Goal: Obtain resource: Download file/media

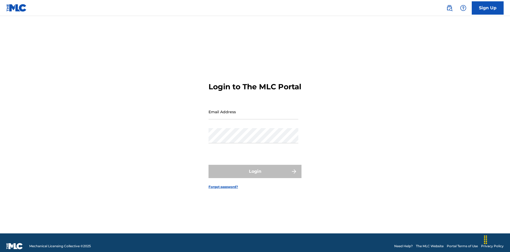
scroll to position [7, 0]
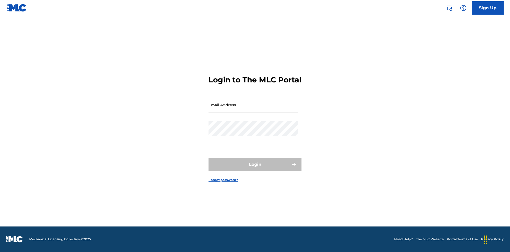
click at [254, 109] on input "Email Address" at bounding box center [254, 104] width 90 height 15
type input "[EMAIL_ADDRESS][DOMAIN_NAME]"
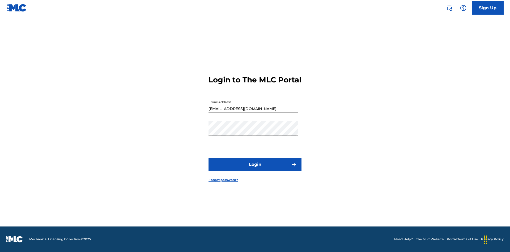
click at [255, 169] on button "Login" at bounding box center [255, 164] width 93 height 13
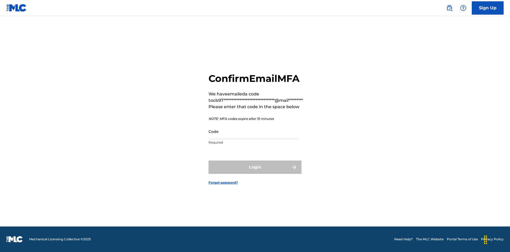
click at [254, 131] on input "Code" at bounding box center [254, 131] width 90 height 15
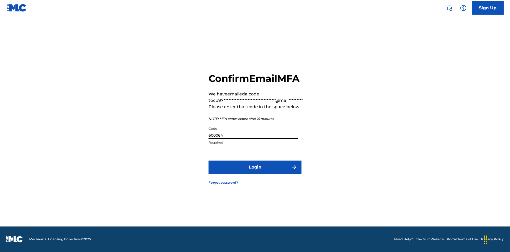
type input "600064"
click at [255, 167] on button "Login" at bounding box center [255, 167] width 93 height 13
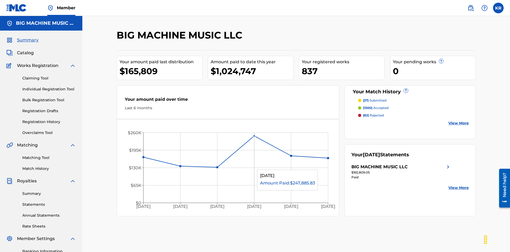
scroll to position [18, 0]
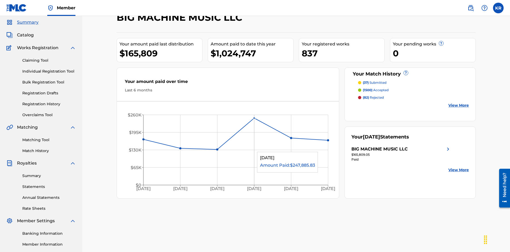
click at [25, 35] on span "Catalog" at bounding box center [25, 35] width 17 height 6
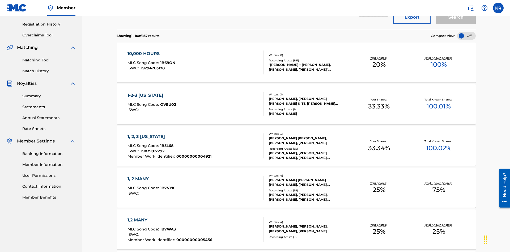
scroll to position [21, 0]
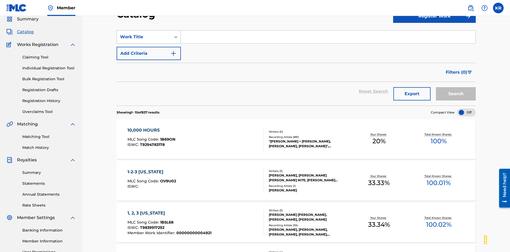
click at [144, 37] on div "Work Title" at bounding box center [144, 37] width 48 height 6
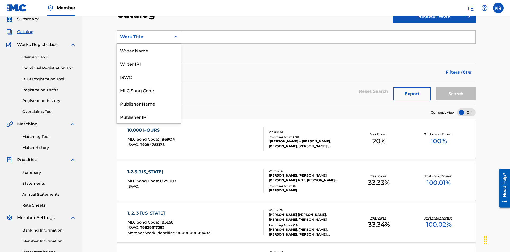
scroll to position [80, 0]
click at [149, 103] on div "ISRC" at bounding box center [149, 103] width 64 height 13
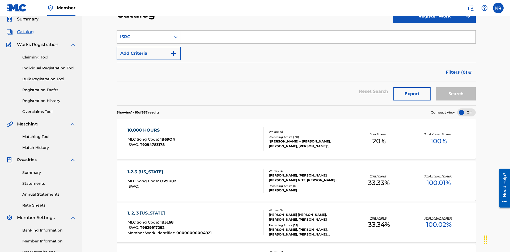
scroll to position [20, 0]
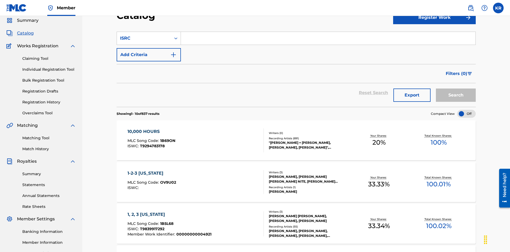
click at [328, 38] on input "Search Form" at bounding box center [328, 38] width 295 height 13
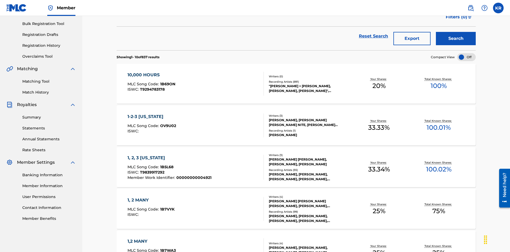
type input "QM3E21806150"
click at [456, 39] on button "Search" at bounding box center [456, 38] width 40 height 13
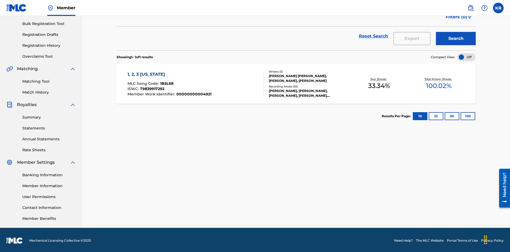
scroll to position [78, 0]
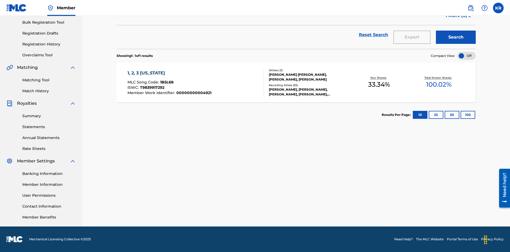
click at [461, 115] on button "100" at bounding box center [468, 115] width 15 height 8
click at [166, 82] on span "1B5L68" at bounding box center [166, 82] width 13 height 5
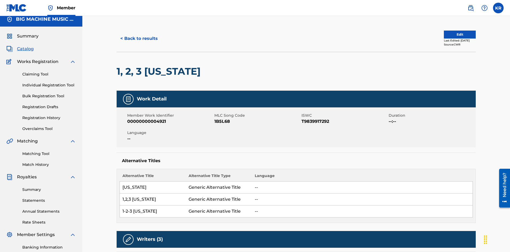
click at [139, 39] on button "< Back to results" at bounding box center [139, 38] width 45 height 13
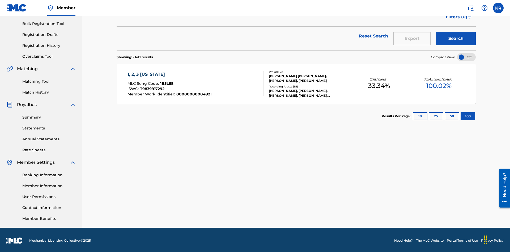
scroll to position [21, 0]
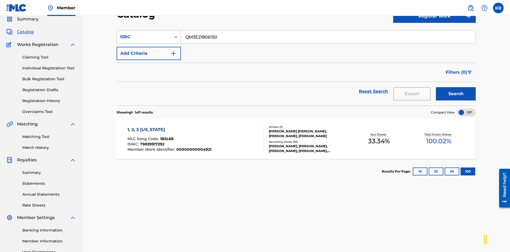
click at [144, 37] on div "ISRC" at bounding box center [144, 37] width 48 height 6
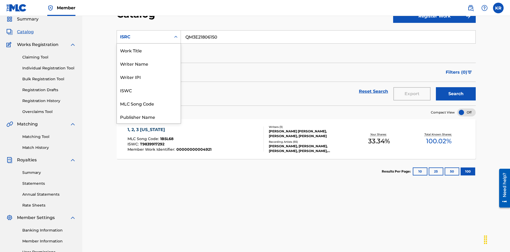
scroll to position [80, 0]
click at [149, 90] on div "Recording Title" at bounding box center [149, 89] width 64 height 13
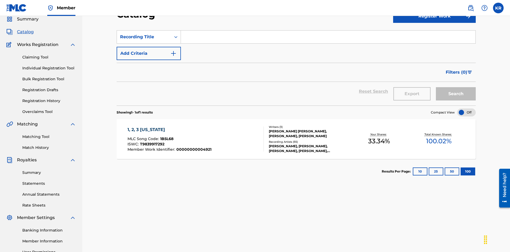
scroll to position [20, 0]
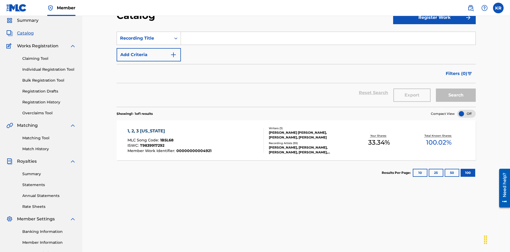
click at [328, 38] on input "Search Form" at bounding box center [328, 38] width 295 height 13
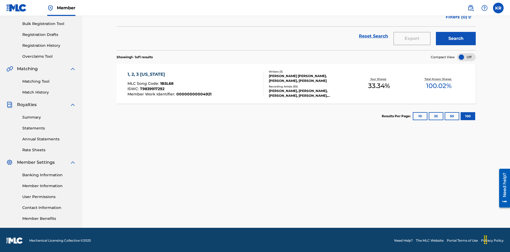
type input "1, 2, 3 [US_STATE]"
click at [456, 39] on button "Search" at bounding box center [456, 38] width 40 height 13
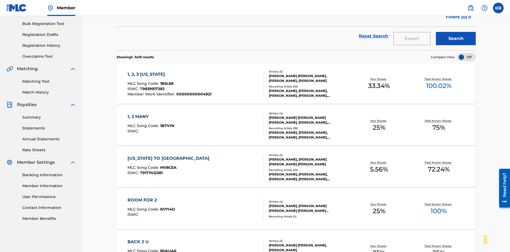
scroll to position [145, 0]
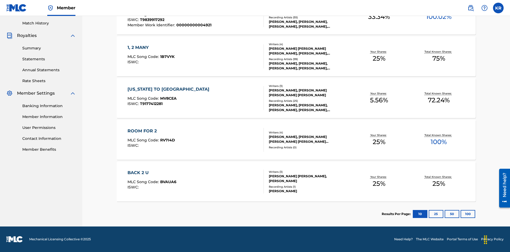
click at [461, 214] on button "100" at bounding box center [468, 214] width 15 height 8
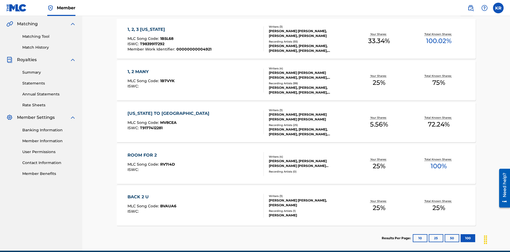
scroll to position [125, 0]
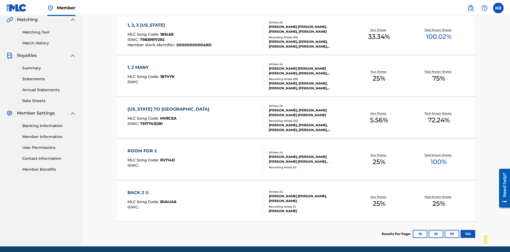
click at [166, 34] on span "1B5L68" at bounding box center [166, 34] width 13 height 5
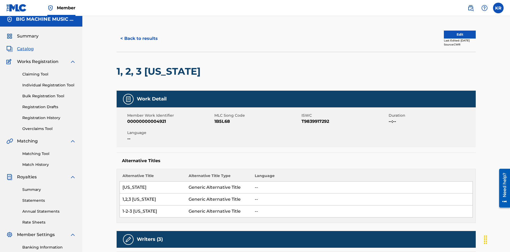
click at [139, 39] on button "< Back to results" at bounding box center [139, 38] width 45 height 13
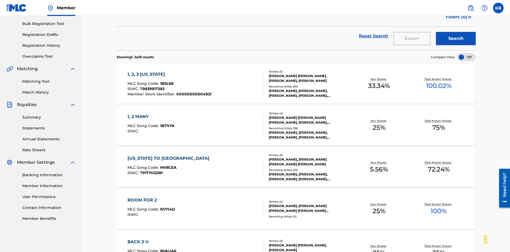
scroll to position [21, 0]
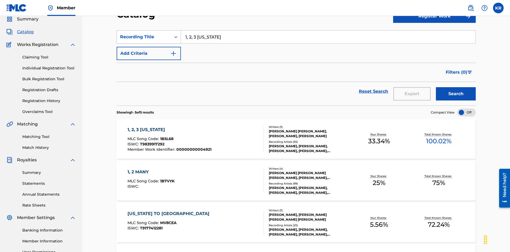
click at [144, 37] on div "Recording Title" at bounding box center [144, 37] width 48 height 6
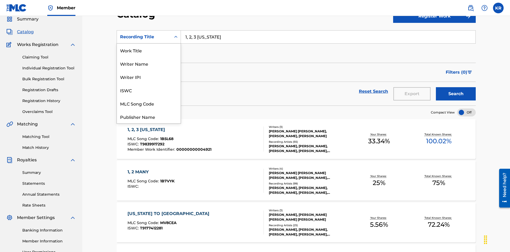
scroll to position [80, 0]
click at [149, 77] on div "Member Work Identifier" at bounding box center [149, 76] width 64 height 13
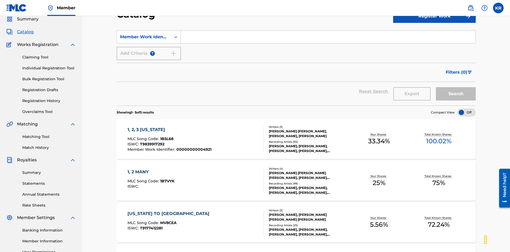
scroll to position [20, 0]
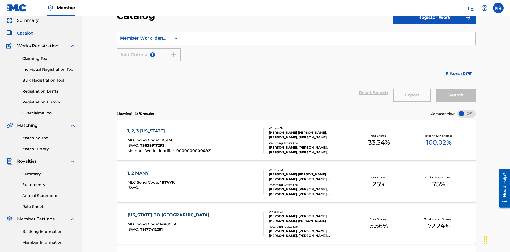
click at [328, 38] on input "Search Form" at bounding box center [328, 38] width 295 height 13
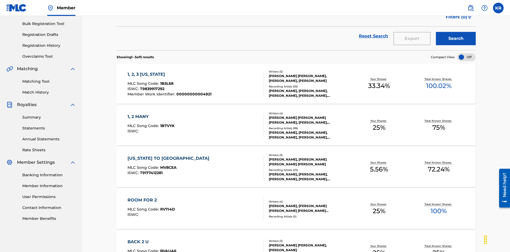
type input "00000000004921"
click at [456, 39] on button "Search" at bounding box center [456, 38] width 40 height 13
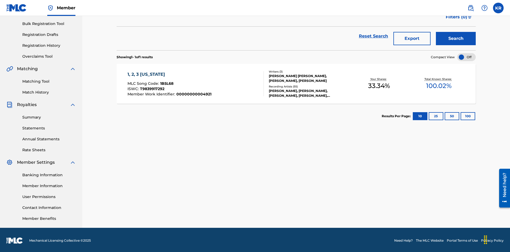
scroll to position [78, 0]
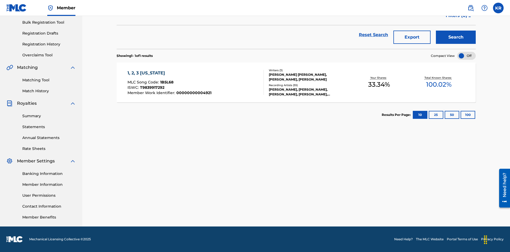
click at [461, 115] on button "100" at bounding box center [468, 115] width 15 height 8
click at [166, 82] on span "1B5L68" at bounding box center [166, 82] width 13 height 5
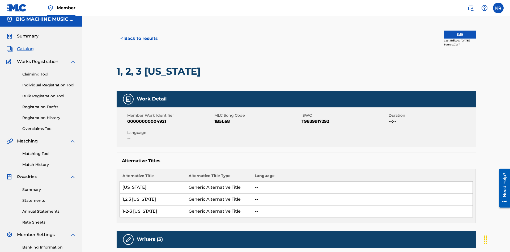
click at [139, 39] on button "< Back to results" at bounding box center [139, 38] width 45 height 13
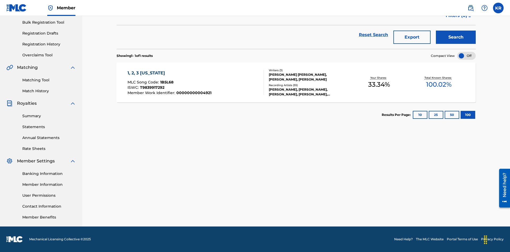
scroll to position [76, 0]
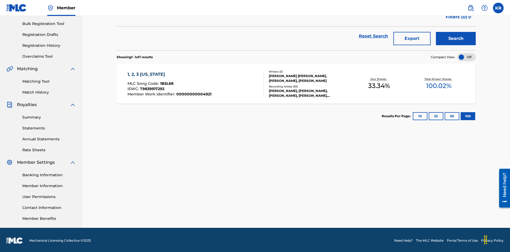
click at [412, 39] on button "Export" at bounding box center [412, 38] width 37 height 13
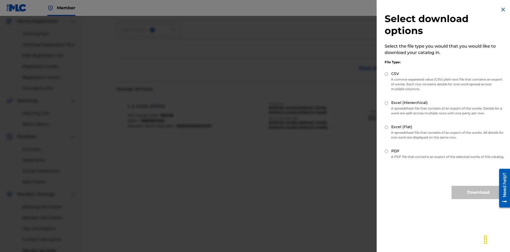
scroll to position [78, 0]
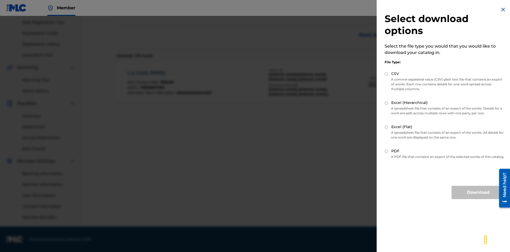
click at [387, 127] on input "Excel (Flat)" at bounding box center [386, 126] width 3 height 3
radio input "true"
click at [479, 197] on button "Download" at bounding box center [478, 192] width 53 height 13
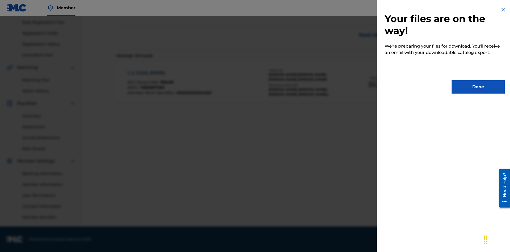
click at [479, 87] on button "Done" at bounding box center [478, 86] width 53 height 13
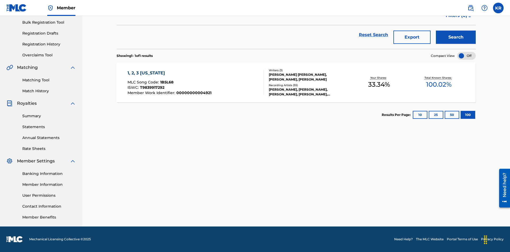
scroll to position [21, 0]
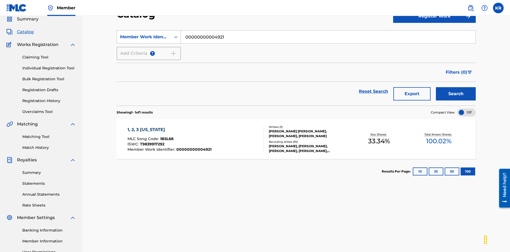
click at [144, 37] on div "Member Work Identifier" at bounding box center [144, 37] width 48 height 6
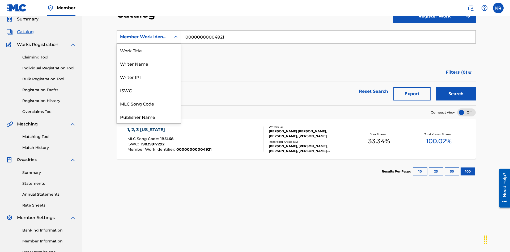
scroll to position [80, 0]
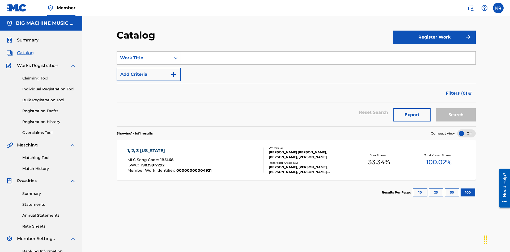
scroll to position [20, 0]
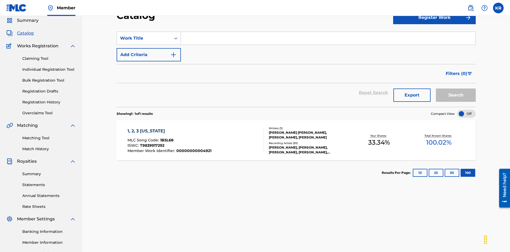
click at [328, 38] on input "Search Form" at bounding box center [328, 38] width 295 height 13
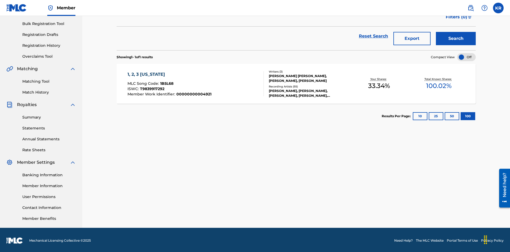
type input "1, 2, 3 [US_STATE]"
click at [456, 39] on button "Search" at bounding box center [456, 38] width 40 height 13
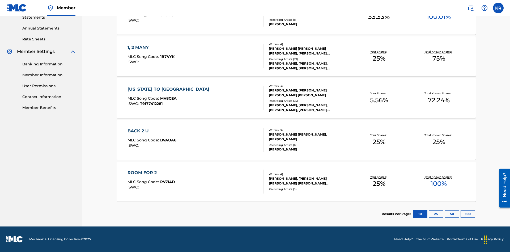
click at [461, 214] on button "100" at bounding box center [468, 214] width 15 height 8
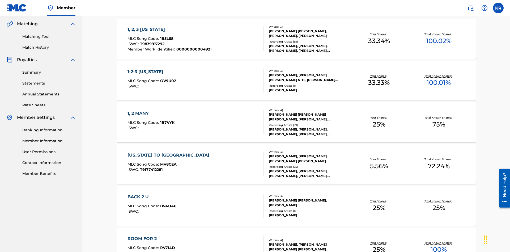
scroll to position [125, 0]
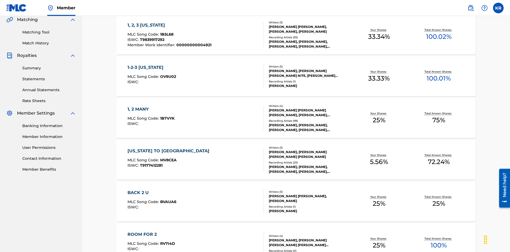
click at [166, 34] on span "1B5L68" at bounding box center [166, 34] width 13 height 5
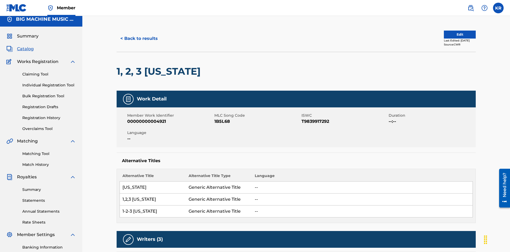
click at [139, 39] on button "< Back to results" at bounding box center [139, 38] width 45 height 13
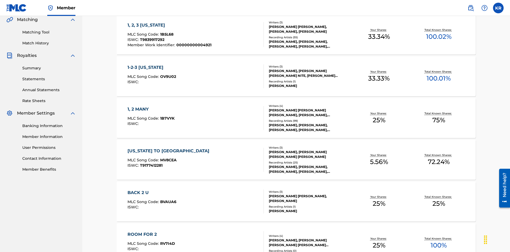
scroll to position [76, 0]
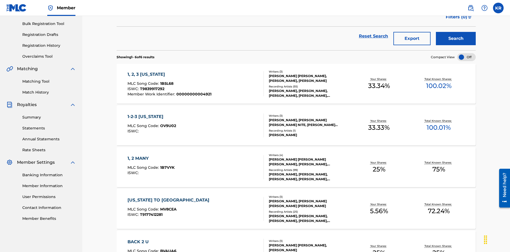
click at [412, 39] on button "Export" at bounding box center [412, 38] width 37 height 13
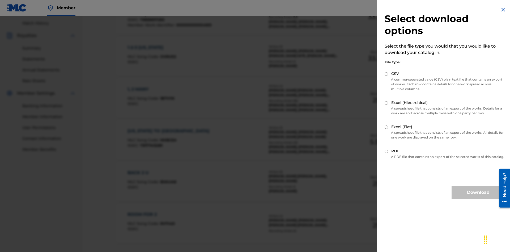
click at [387, 103] on input "Excel (Hierarchical)" at bounding box center [386, 102] width 3 height 3
radio input "true"
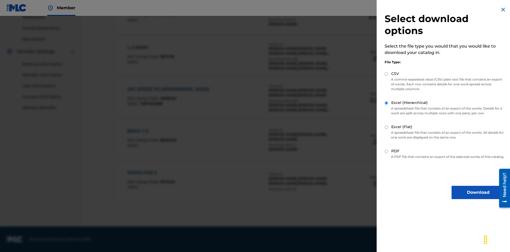
click at [479, 197] on button "Download" at bounding box center [478, 192] width 53 height 13
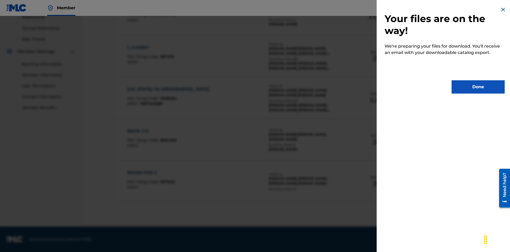
click at [479, 87] on button "Done" at bounding box center [478, 86] width 53 height 13
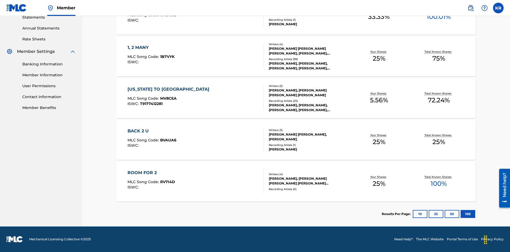
scroll to position [21, 0]
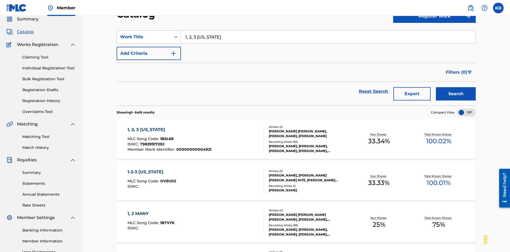
click at [144, 37] on div "Work Title" at bounding box center [144, 37] width 48 height 6
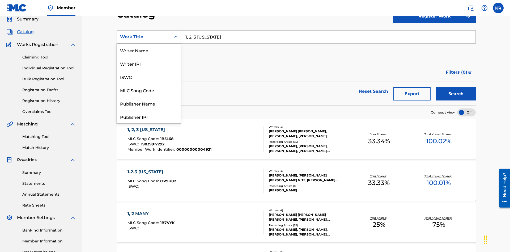
scroll to position [80, 0]
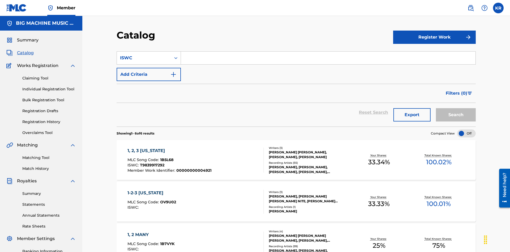
scroll to position [20, 0]
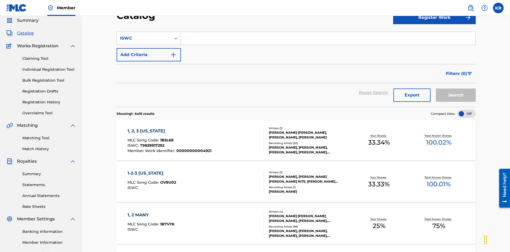
click at [328, 38] on input "Search Form" at bounding box center [328, 38] width 295 height 13
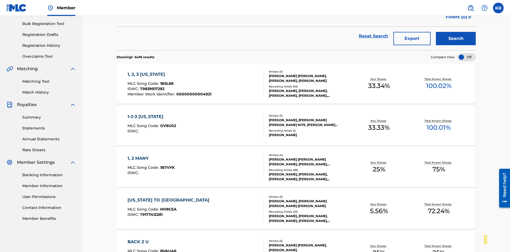
type input "T9839917292"
click at [456, 39] on button "Search" at bounding box center [456, 38] width 40 height 13
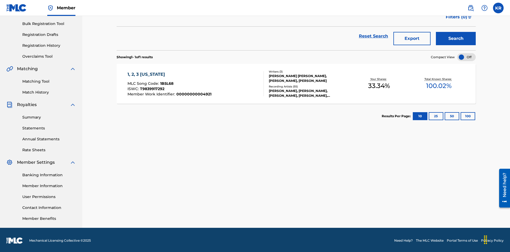
scroll to position [78, 0]
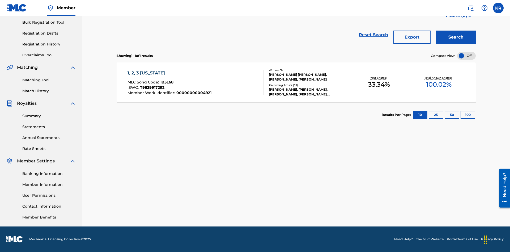
click at [461, 115] on button "100" at bounding box center [468, 115] width 15 height 8
click at [166, 82] on span "1B5L68" at bounding box center [166, 82] width 13 height 5
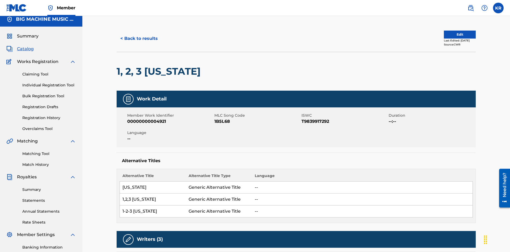
click at [139, 39] on button "< Back to results" at bounding box center [139, 38] width 45 height 13
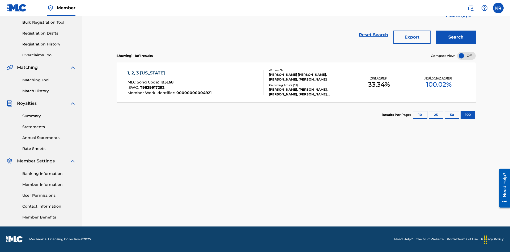
scroll to position [76, 0]
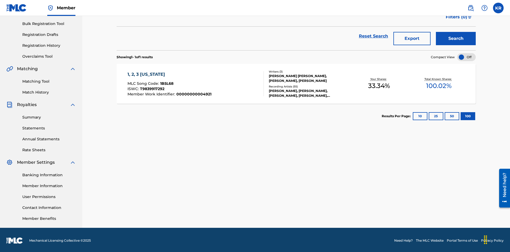
click at [412, 39] on button "Export" at bounding box center [412, 38] width 37 height 13
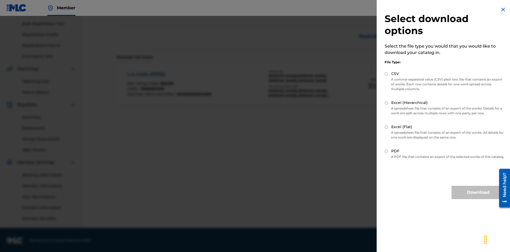
scroll to position [78, 0]
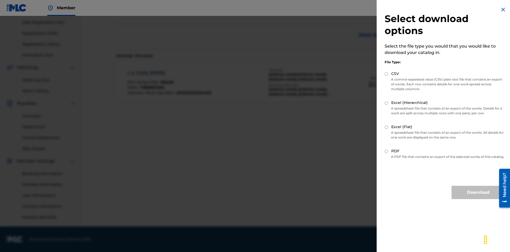
click at [387, 74] on input "CSV" at bounding box center [386, 73] width 3 height 3
radio input "true"
click at [479, 197] on button "Download" at bounding box center [478, 192] width 53 height 13
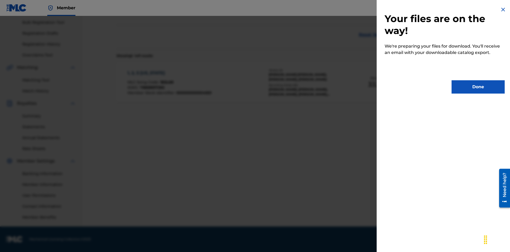
click at [479, 87] on button "Done" at bounding box center [478, 86] width 53 height 13
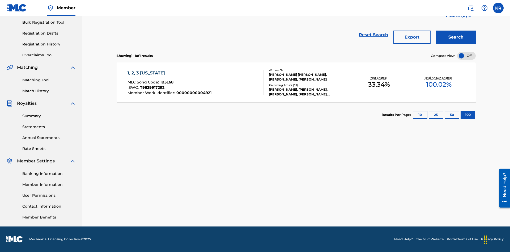
scroll to position [21, 0]
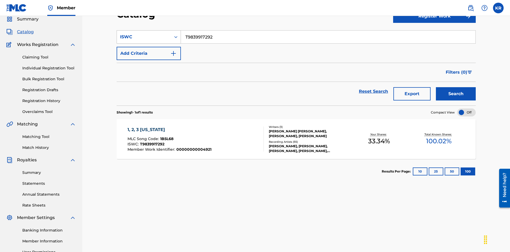
click at [144, 37] on div "ISWC" at bounding box center [144, 37] width 48 height 6
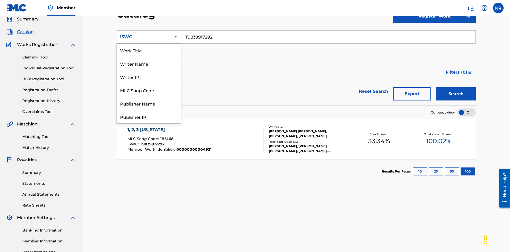
scroll to position [80, 0]
click at [149, 17] on div "MLC Song Code" at bounding box center [149, 10] width 64 height 13
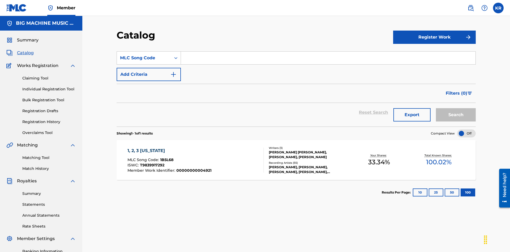
scroll to position [20, 0]
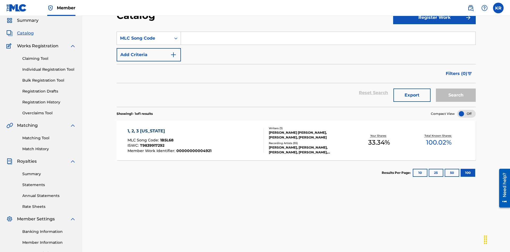
click at [328, 38] on input "Search Form" at bounding box center [328, 38] width 295 height 13
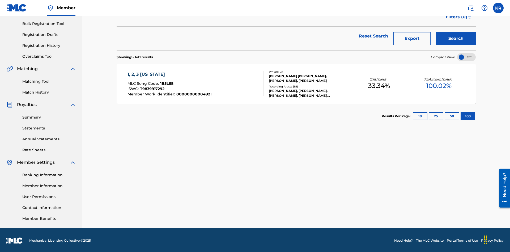
type input "1B5L68"
click at [456, 39] on button "Search" at bounding box center [456, 38] width 40 height 13
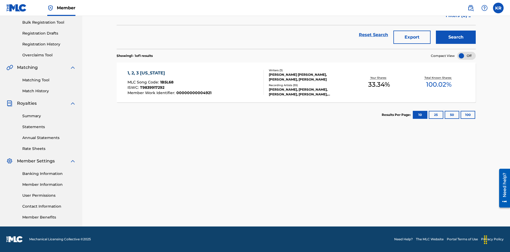
click at [461, 115] on button "100" at bounding box center [468, 115] width 15 height 8
click at [166, 82] on span "1B5L68" at bounding box center [166, 82] width 13 height 5
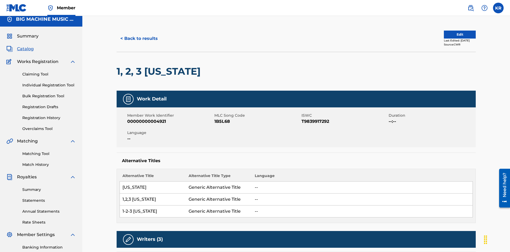
click at [139, 39] on button "< Back to results" at bounding box center [139, 38] width 45 height 13
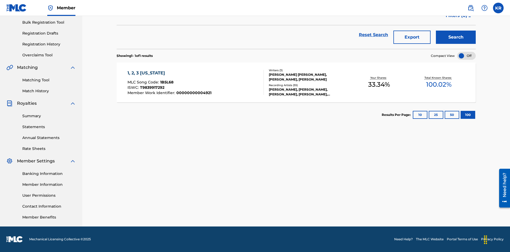
scroll to position [76, 0]
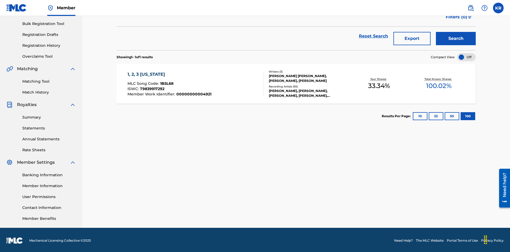
click at [412, 39] on button "Export" at bounding box center [412, 38] width 37 height 13
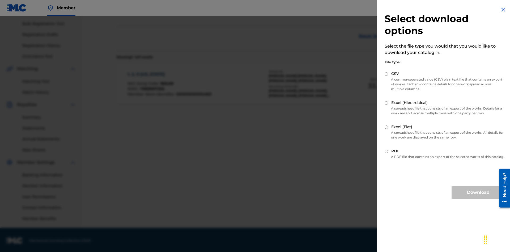
scroll to position [78, 0]
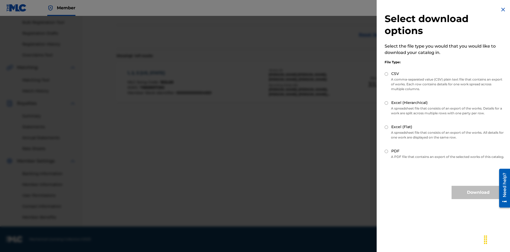
click at [387, 103] on input "Excel (Hierarchical)" at bounding box center [386, 102] width 3 height 3
radio input "true"
click at [479, 197] on button "Download" at bounding box center [478, 192] width 53 height 13
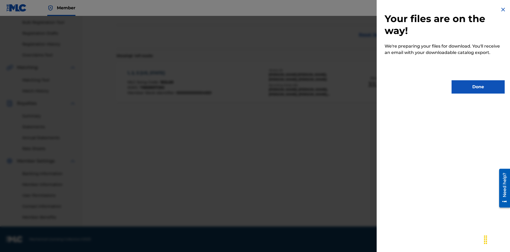
click at [479, 87] on button "Done" at bounding box center [478, 86] width 53 height 13
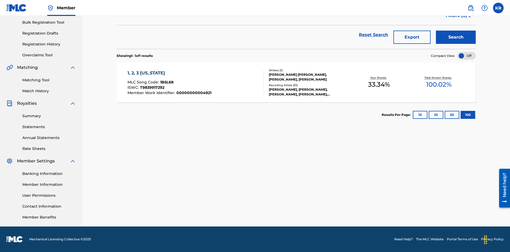
scroll to position [21, 0]
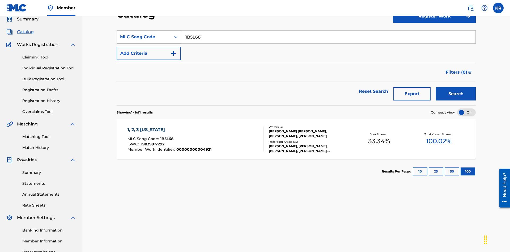
click at [144, 37] on div "MLC Song Code" at bounding box center [144, 37] width 48 height 6
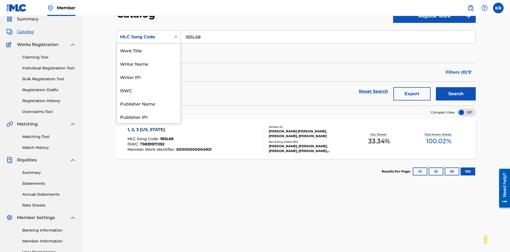
scroll to position [80, 0]
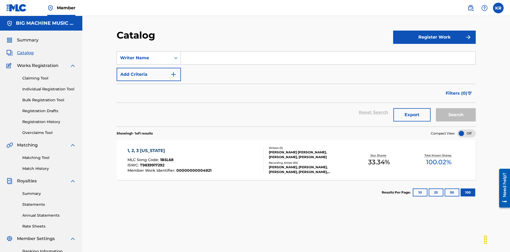
scroll to position [20, 0]
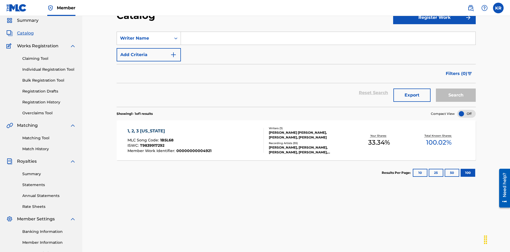
click at [328, 38] on input "Search Form" at bounding box center [328, 38] width 295 height 13
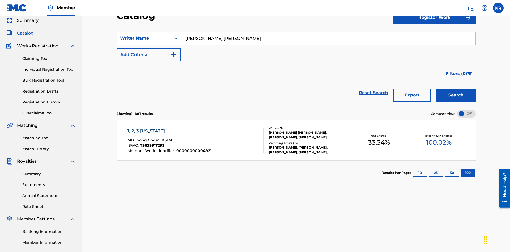
scroll to position [76, 0]
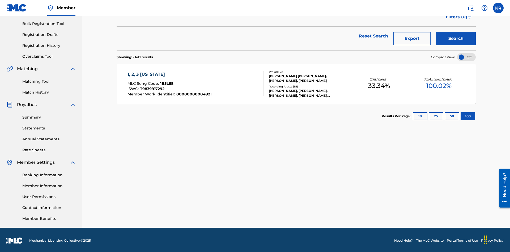
type input "[PERSON_NAME] [PERSON_NAME]"
click at [456, 39] on button "Search" at bounding box center [456, 38] width 40 height 13
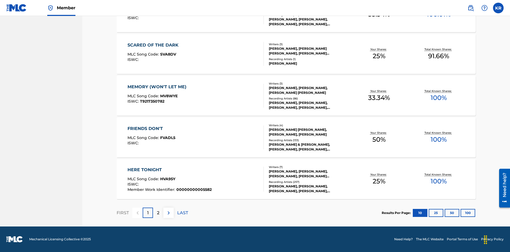
click at [461, 213] on button "100" at bounding box center [468, 213] width 15 height 8
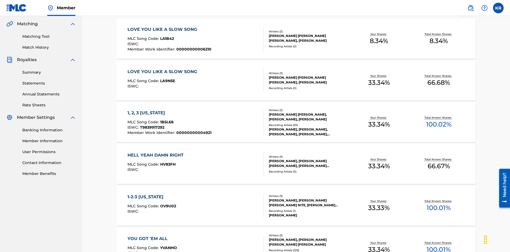
scroll to position [209, 0]
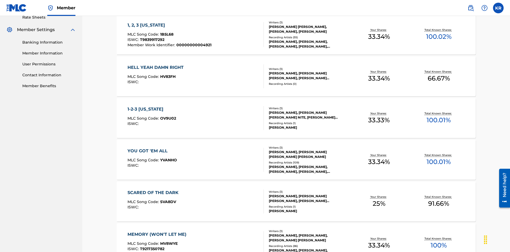
click at [166, 34] on span "1B5L68" at bounding box center [166, 34] width 13 height 5
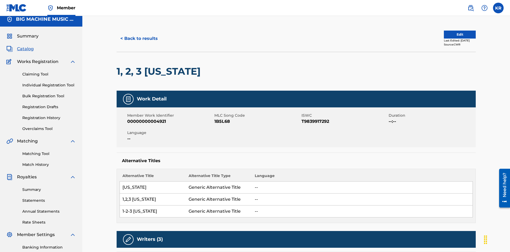
click at [139, 39] on button "< Back to results" at bounding box center [139, 38] width 45 height 13
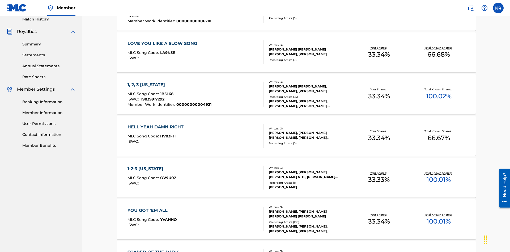
scroll to position [76, 0]
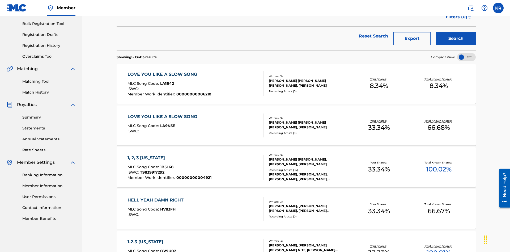
click at [412, 39] on button "Export" at bounding box center [412, 38] width 37 height 13
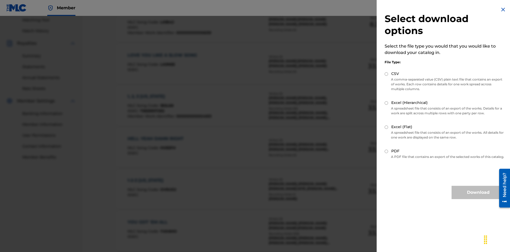
click at [387, 127] on input "Excel (Flat)" at bounding box center [386, 126] width 3 height 3
radio input "true"
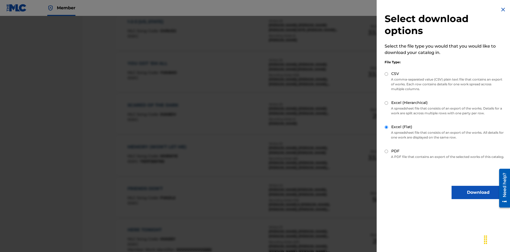
click at [479, 197] on button "Download" at bounding box center [478, 192] width 53 height 13
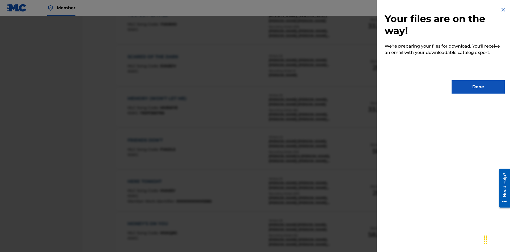
click at [479, 87] on button "Done" at bounding box center [478, 86] width 53 height 13
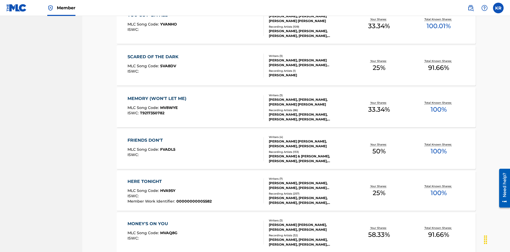
scroll to position [21, 0]
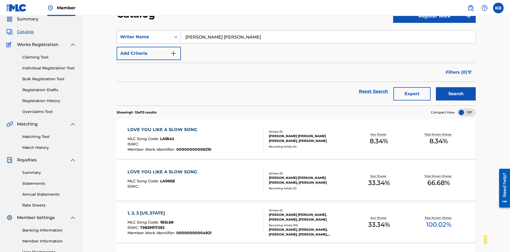
click at [144, 37] on div "Writer Name" at bounding box center [144, 37] width 48 height 6
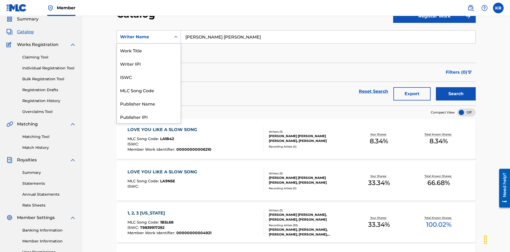
scroll to position [80, 0]
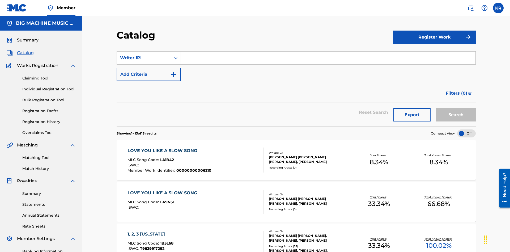
scroll to position [20, 0]
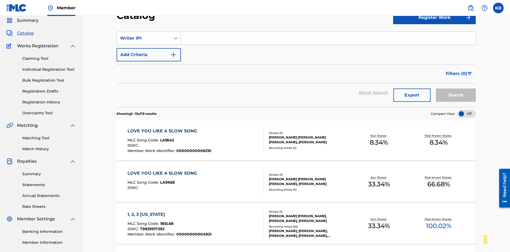
click at [328, 38] on input "Search Form" at bounding box center [328, 38] width 295 height 13
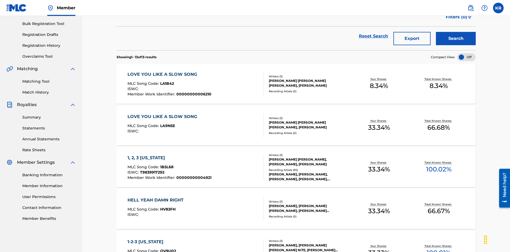
type input "00614973923"
click at [456, 39] on button "Search" at bounding box center [456, 38] width 40 height 13
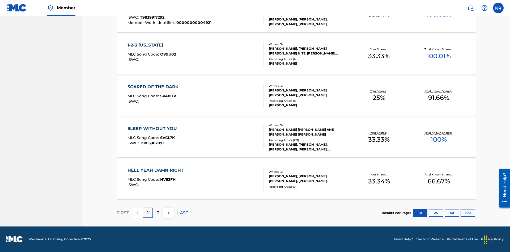
click at [461, 213] on button "100" at bounding box center [468, 213] width 15 height 8
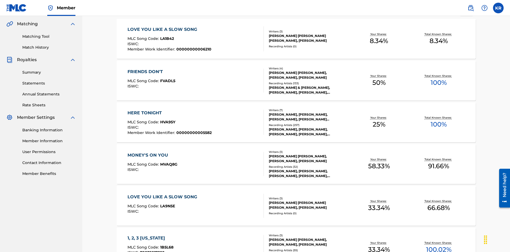
scroll to position [334, 0]
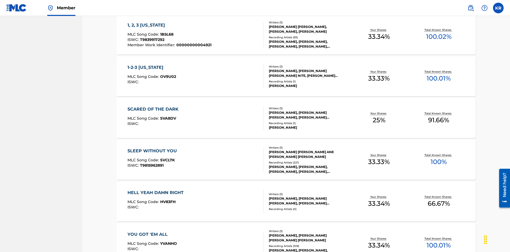
click at [166, 34] on span "1B5L68" at bounding box center [166, 34] width 13 height 5
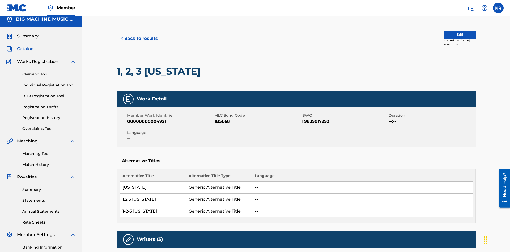
click at [139, 39] on button "< Back to results" at bounding box center [139, 38] width 45 height 13
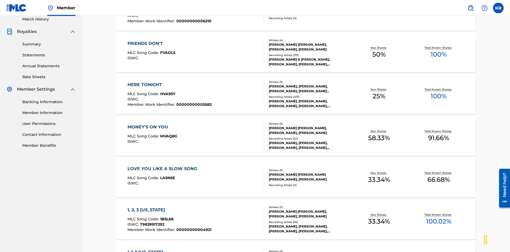
scroll to position [76, 0]
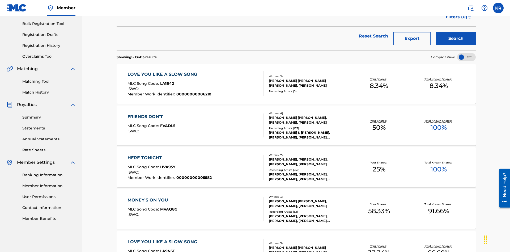
click at [412, 39] on button "Export" at bounding box center [412, 38] width 37 height 13
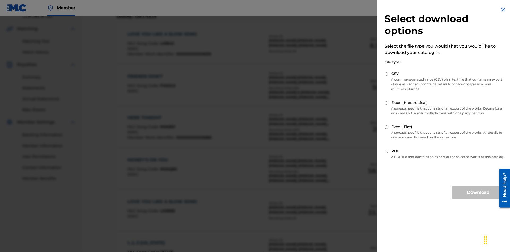
click at [387, 74] on input "CSV" at bounding box center [386, 73] width 3 height 3
radio input "true"
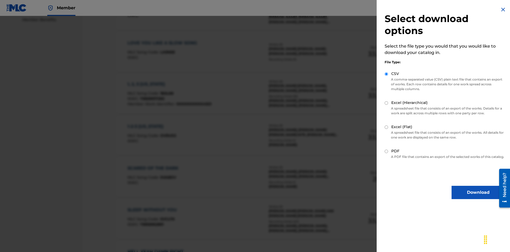
click at [479, 197] on button "Download" at bounding box center [478, 192] width 53 height 13
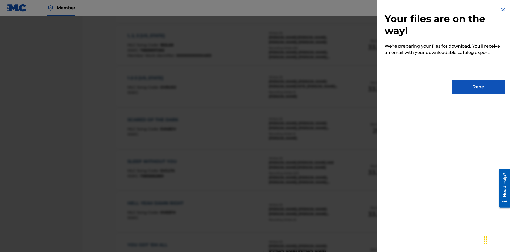
click at [479, 87] on button "Done" at bounding box center [478, 86] width 53 height 13
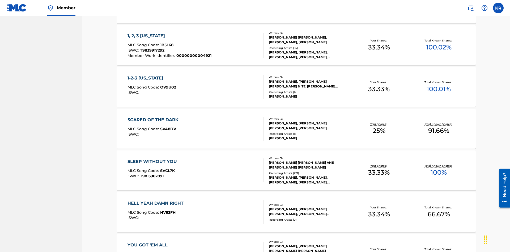
scroll to position [21, 0]
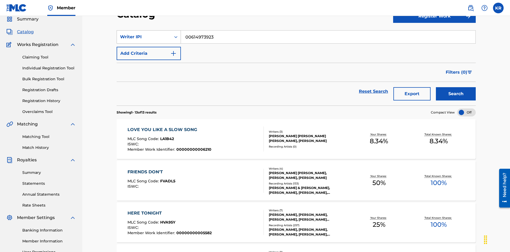
click at [144, 37] on div "Writer IPI" at bounding box center [144, 37] width 48 height 6
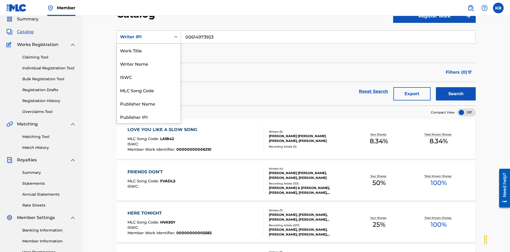
scroll to position [80, 0]
click at [149, 30] on div "Publisher Name" at bounding box center [149, 23] width 64 height 13
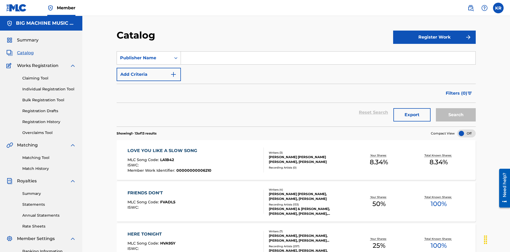
scroll to position [20, 0]
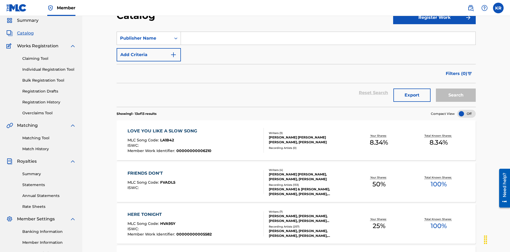
click at [328, 38] on input "Search Form" at bounding box center [328, 38] width 295 height 13
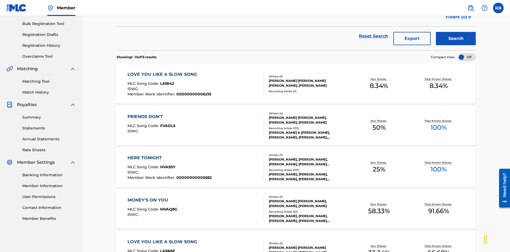
type input "SUPER BIG MUSIC"
click at [456, 39] on button "Search" at bounding box center [456, 38] width 40 height 13
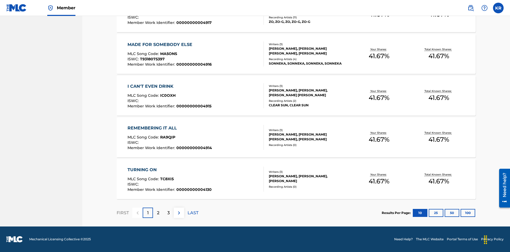
click at [461, 213] on button "100" at bounding box center [468, 213] width 15 height 8
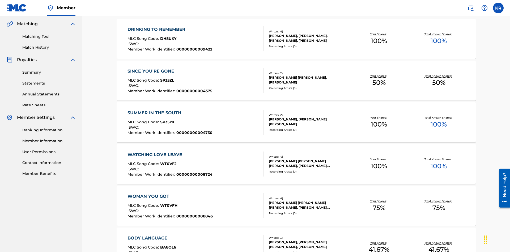
scroll to position [2045, 0]
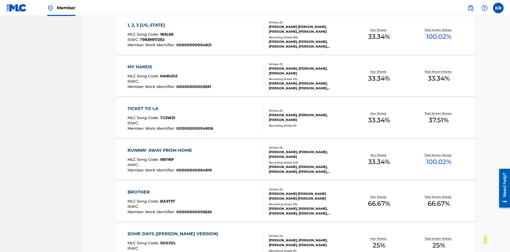
click at [166, 34] on span "1B5L68" at bounding box center [166, 34] width 13 height 5
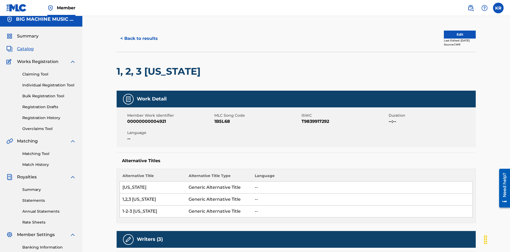
click at [139, 39] on button "< Back to results" at bounding box center [139, 38] width 45 height 13
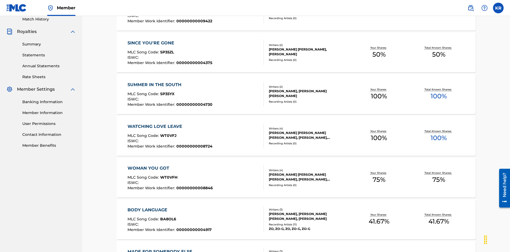
scroll to position [76, 0]
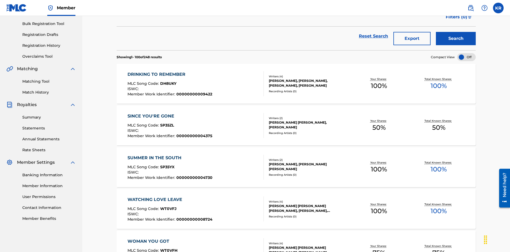
click at [412, 39] on button "Export" at bounding box center [412, 38] width 37 height 13
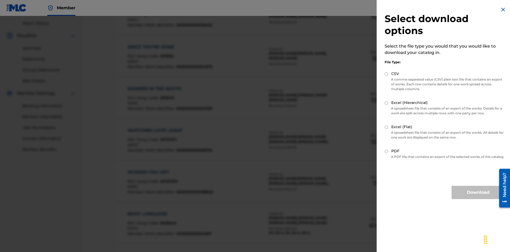
click at [387, 103] on input "Excel (Hierarchical)" at bounding box center [386, 102] width 3 height 3
radio input "true"
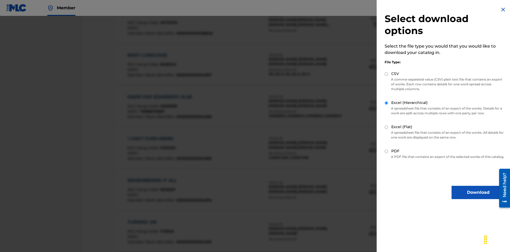
click at [479, 197] on button "Download" at bounding box center [478, 192] width 53 height 13
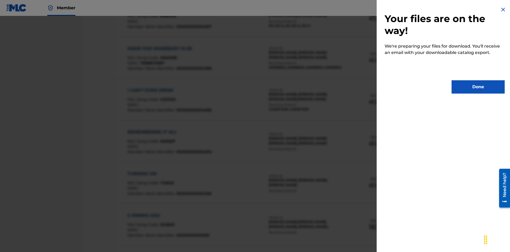
click at [479, 87] on button "Done" at bounding box center [478, 86] width 53 height 13
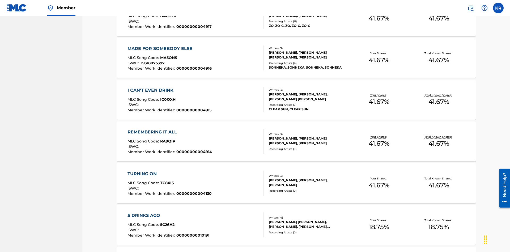
scroll to position [21, 0]
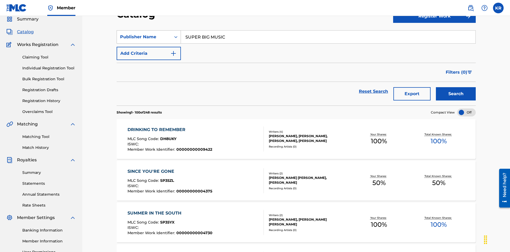
click at [144, 37] on div "Publisher Name" at bounding box center [144, 37] width 48 height 6
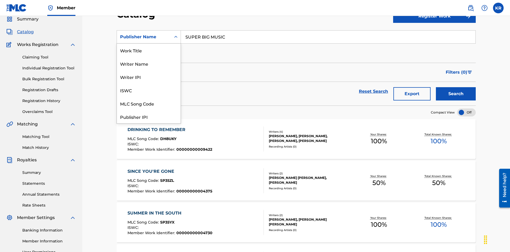
scroll to position [80, 0]
click at [149, 44] on div "Publisher IPI" at bounding box center [149, 36] width 64 height 13
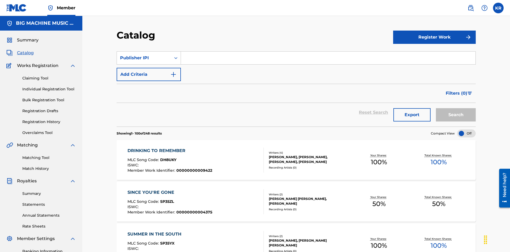
scroll to position [20, 0]
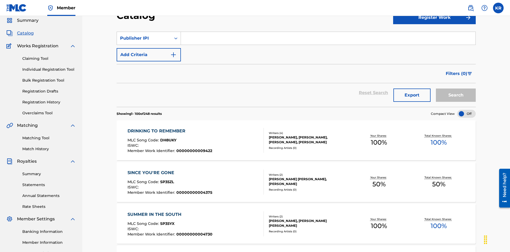
click at [328, 38] on input "Search Form" at bounding box center [328, 38] width 295 height 13
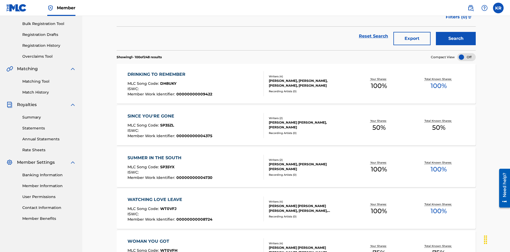
type input "00594318326"
click at [456, 39] on button "Search" at bounding box center [456, 38] width 40 height 13
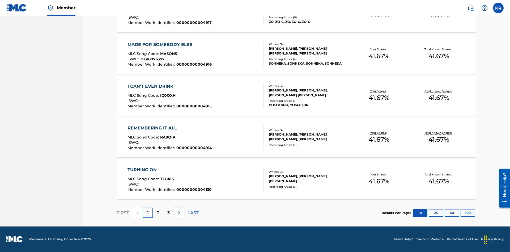
click at [461, 213] on button "100" at bounding box center [468, 213] width 15 height 8
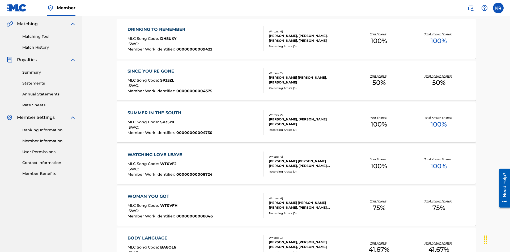
scroll to position [2045, 0]
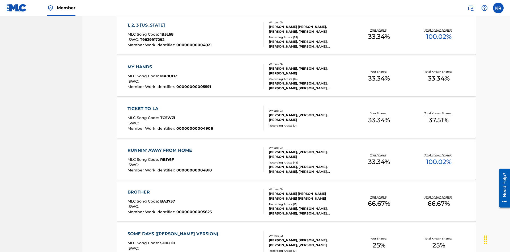
click at [166, 34] on span "1B5L68" at bounding box center [166, 34] width 13 height 5
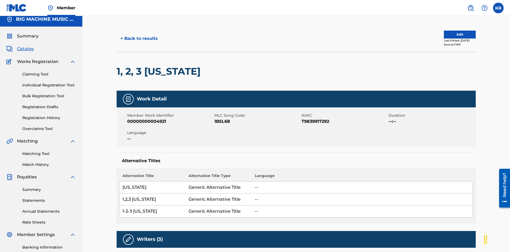
click at [139, 39] on button "< Back to results" at bounding box center [139, 38] width 45 height 13
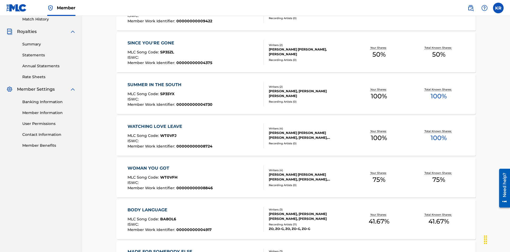
scroll to position [76, 0]
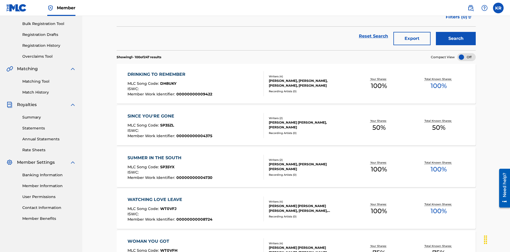
click at [412, 39] on button "Export" at bounding box center [412, 38] width 37 height 13
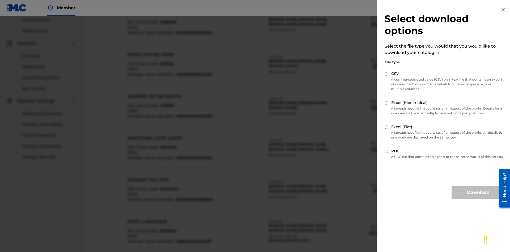
click at [387, 127] on input "Excel (Flat)" at bounding box center [386, 126] width 3 height 3
radio input "true"
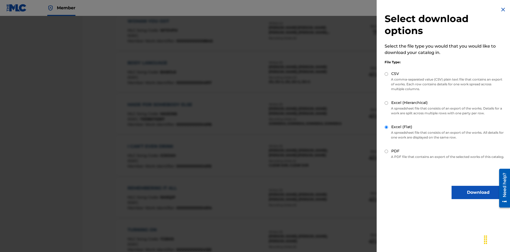
click at [479, 197] on button "Download" at bounding box center [478, 192] width 53 height 13
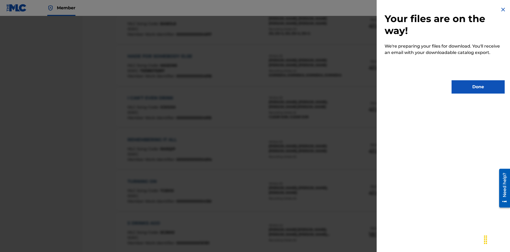
click at [479, 87] on button "Done" at bounding box center [478, 86] width 53 height 13
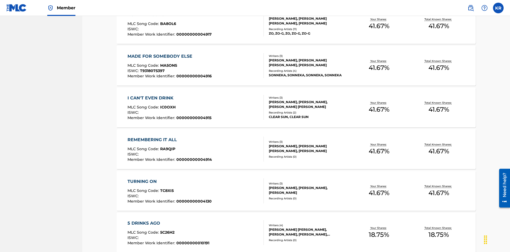
scroll to position [21, 0]
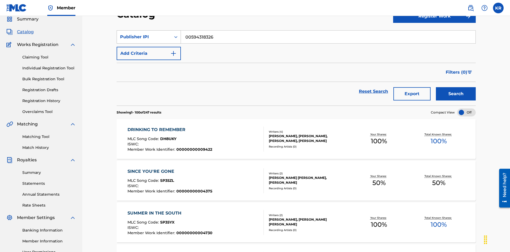
click at [144, 37] on div "Publisher IPI" at bounding box center [144, 37] width 48 height 6
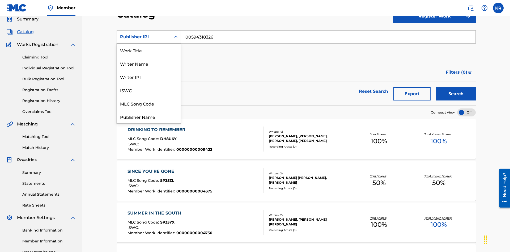
scroll to position [80, 0]
click at [149, 90] on div "Artist" at bounding box center [149, 89] width 64 height 13
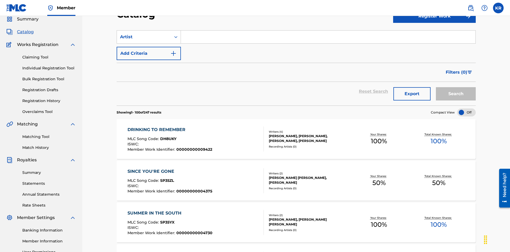
scroll to position [20, 0]
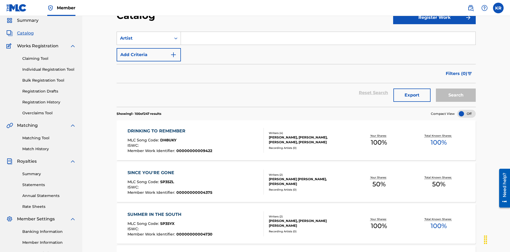
click at [328, 38] on input "Search Form" at bounding box center [328, 38] width 295 height 13
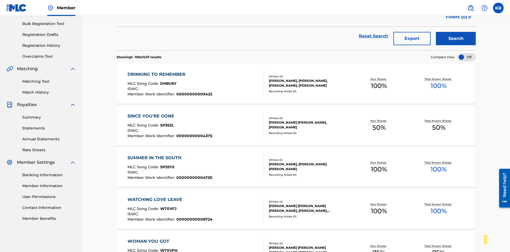
type input "[PERSON_NAME]"
click at [456, 39] on button "Search" at bounding box center [456, 38] width 40 height 13
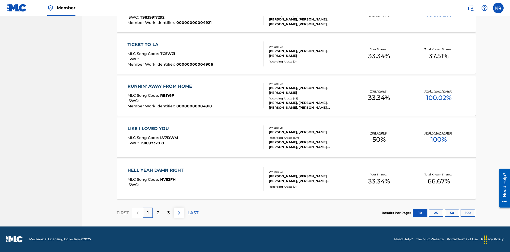
click at [461, 213] on button "100" at bounding box center [468, 213] width 15 height 8
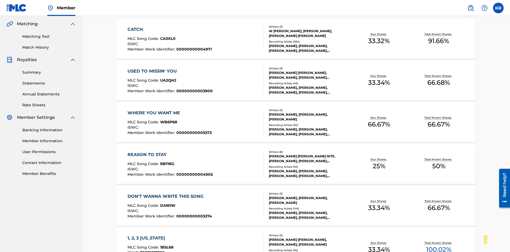
scroll to position [334, 0]
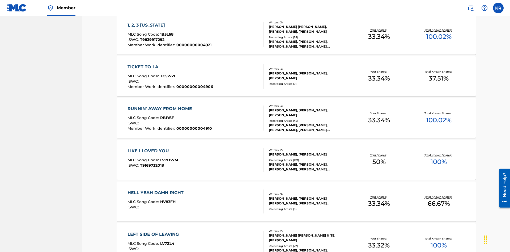
click at [166, 34] on span "1B5L68" at bounding box center [166, 34] width 13 height 5
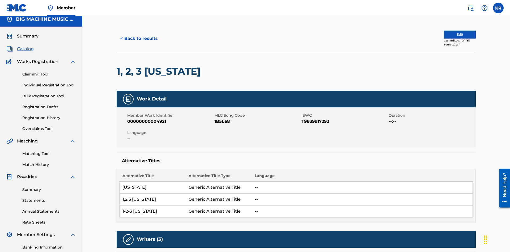
click at [139, 39] on button "< Back to results" at bounding box center [139, 38] width 45 height 13
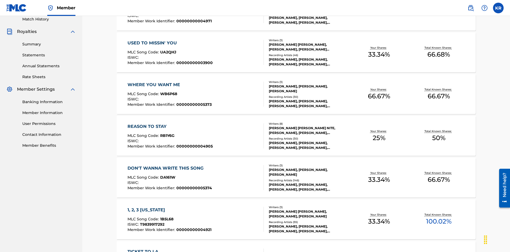
scroll to position [76, 0]
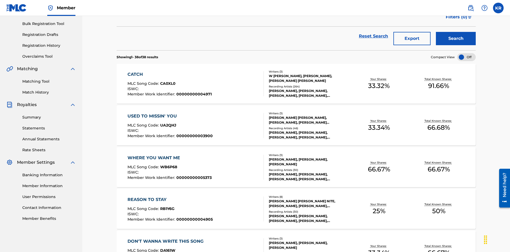
click at [412, 39] on button "Export" at bounding box center [412, 38] width 37 height 13
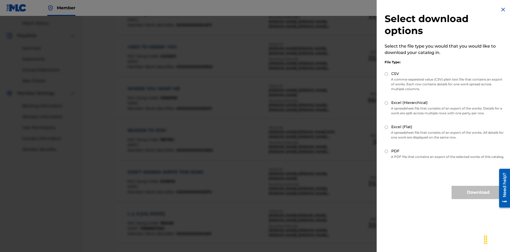
click at [387, 103] on input "Excel (Hierarchical)" at bounding box center [386, 102] width 3 height 3
radio input "true"
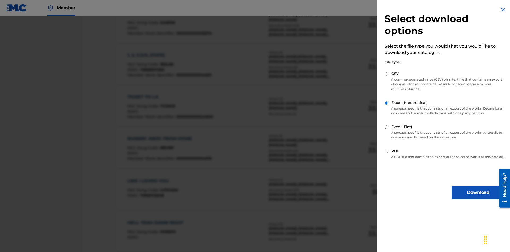
click at [479, 197] on button "Download" at bounding box center [478, 192] width 53 height 13
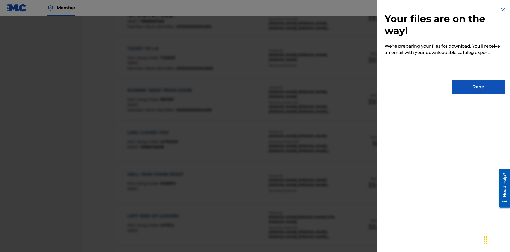
click at [479, 87] on button "Done" at bounding box center [478, 86] width 53 height 13
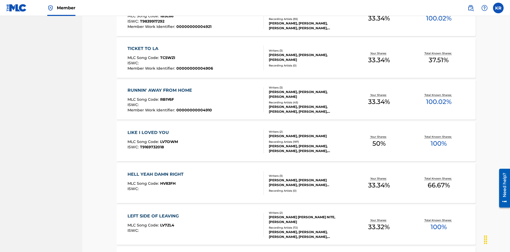
scroll to position [21, 0]
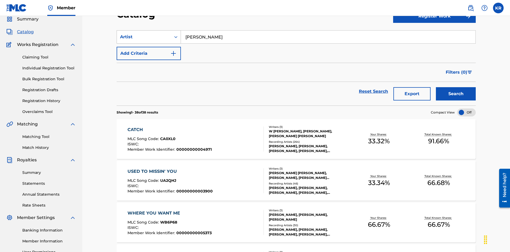
click at [144, 37] on div "Artist" at bounding box center [144, 37] width 48 height 6
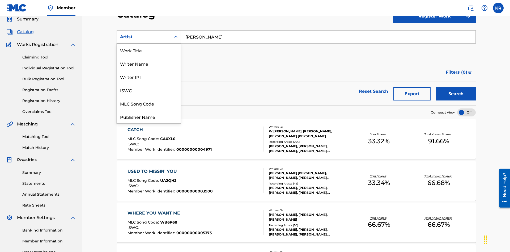
scroll to position [80, 0]
click at [149, 64] on div "MLC Publisher Number" at bounding box center [149, 63] width 64 height 13
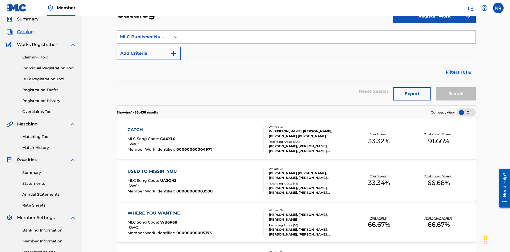
scroll to position [20, 0]
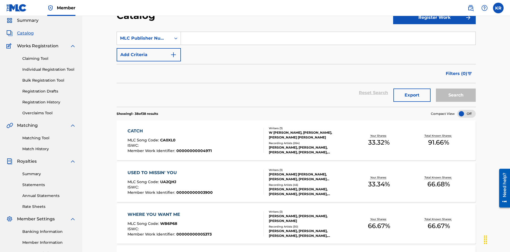
click at [328, 38] on input "Search Form" at bounding box center [328, 38] width 295 height 13
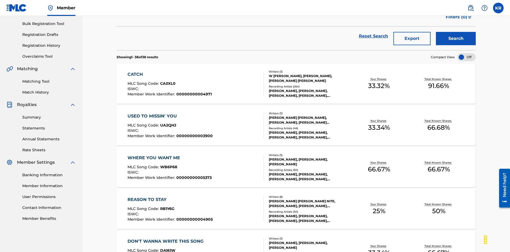
type input "P9075R"
click at [456, 39] on button "Search" at bounding box center [456, 38] width 40 height 13
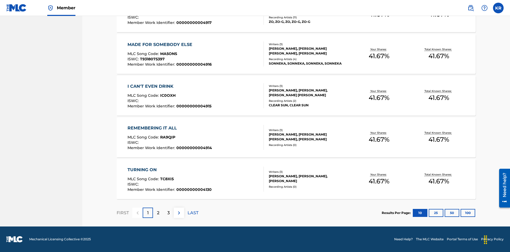
click at [461, 213] on button "100" at bounding box center [468, 213] width 15 height 8
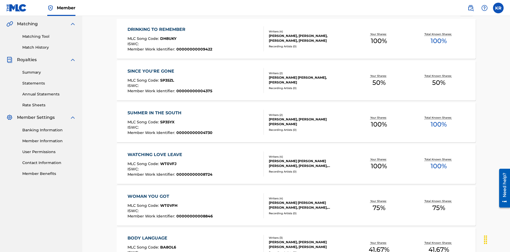
scroll to position [2087, 0]
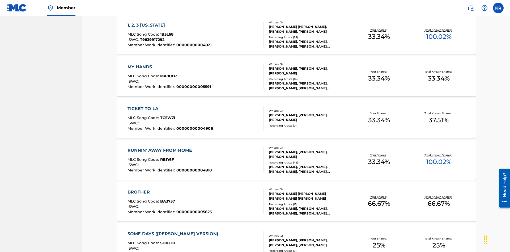
click at [166, 34] on span "1B5L68" at bounding box center [166, 34] width 13 height 5
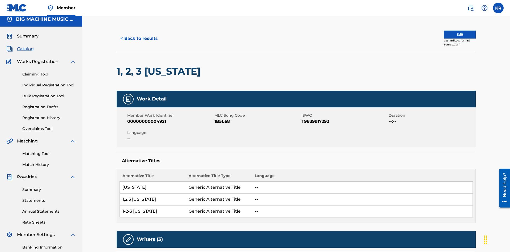
click at [139, 39] on button "< Back to results" at bounding box center [139, 38] width 45 height 13
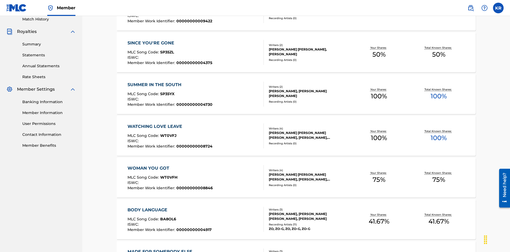
scroll to position [76, 0]
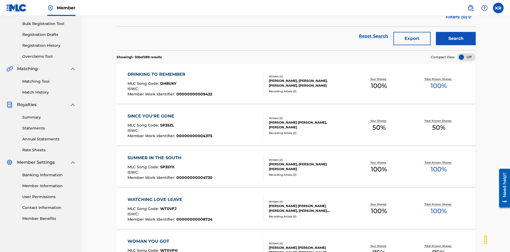
click at [412, 39] on button "Export" at bounding box center [412, 38] width 37 height 13
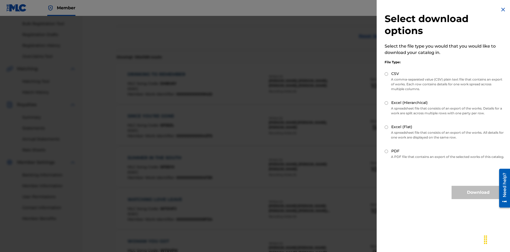
scroll to position [44, 0]
